Goal: Find contact information: Find contact information

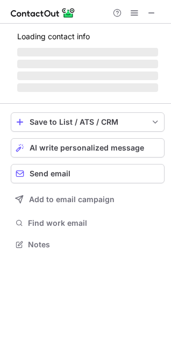
scroll to position [5, 5]
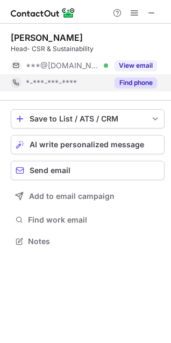
click at [135, 82] on button "Find phone" at bounding box center [135, 82] width 42 height 11
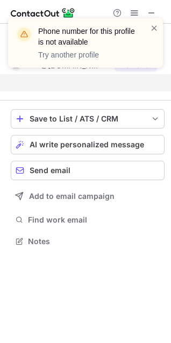
scroll to position [216, 171]
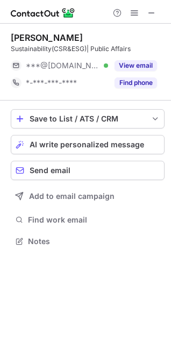
scroll to position [5, 5]
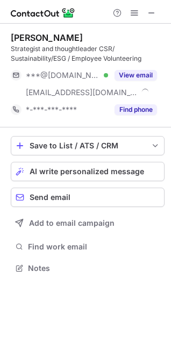
scroll to position [260, 171]
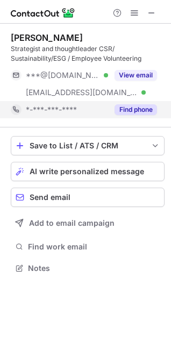
click at [88, 108] on div "*-***-***-****" at bounding box center [67, 110] width 82 height 10
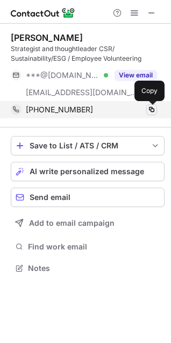
click at [154, 111] on span at bounding box center [151, 109] width 9 height 9
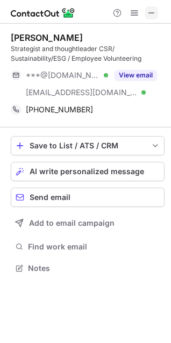
click at [148, 12] on span at bounding box center [151, 13] width 9 height 9
